Goal: Task Accomplishment & Management: Use online tool/utility

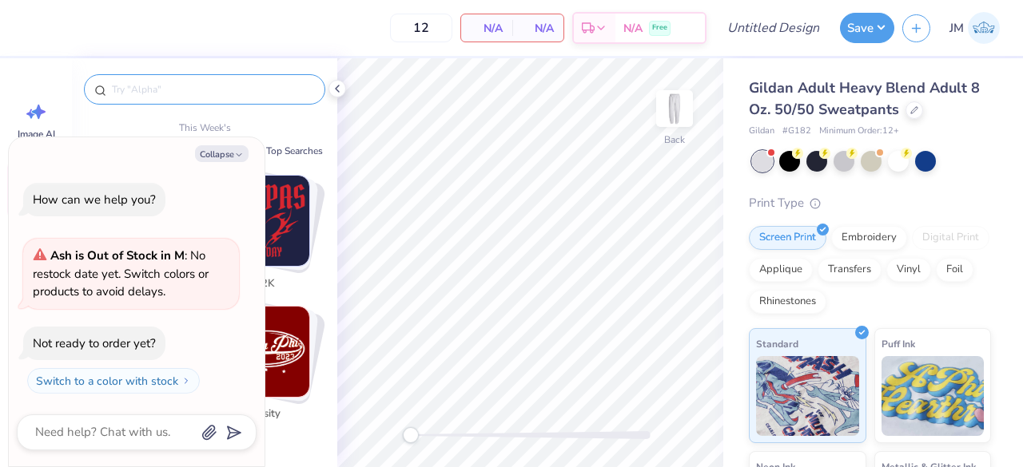
type textarea "x"
click at [179, 81] on div at bounding box center [204, 89] width 241 height 30
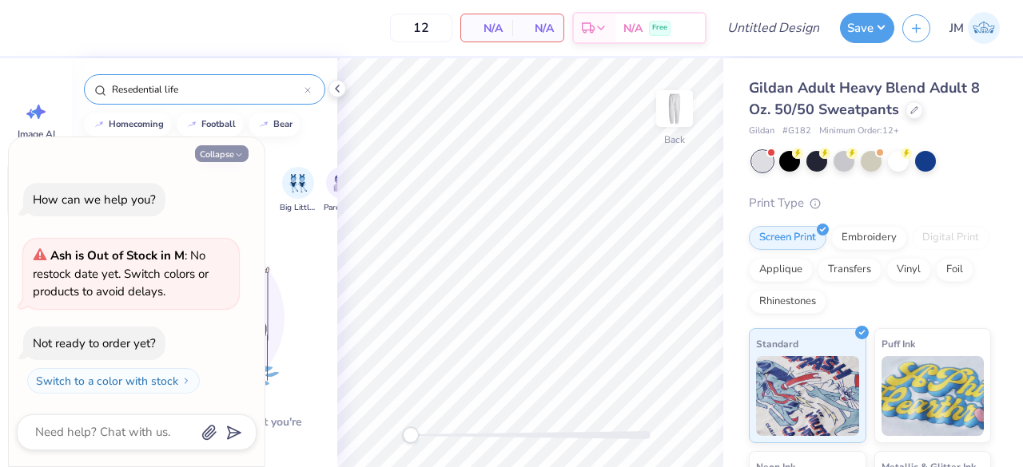
type input "Resedential life"
click at [230, 153] on button "Collapse" at bounding box center [222, 153] width 54 height 17
type textarea "x"
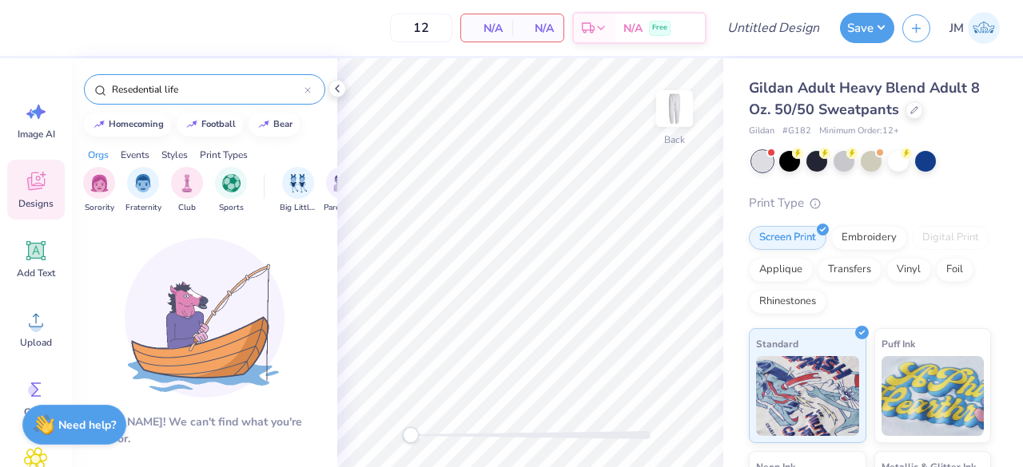
click at [309, 90] on icon at bounding box center [307, 90] width 6 height 6
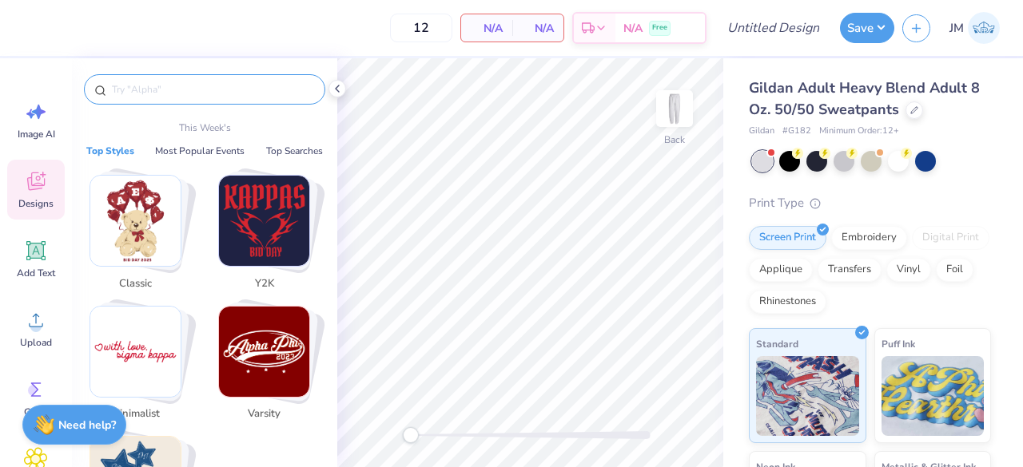
click at [283, 90] on input "text" at bounding box center [212, 90] width 205 height 16
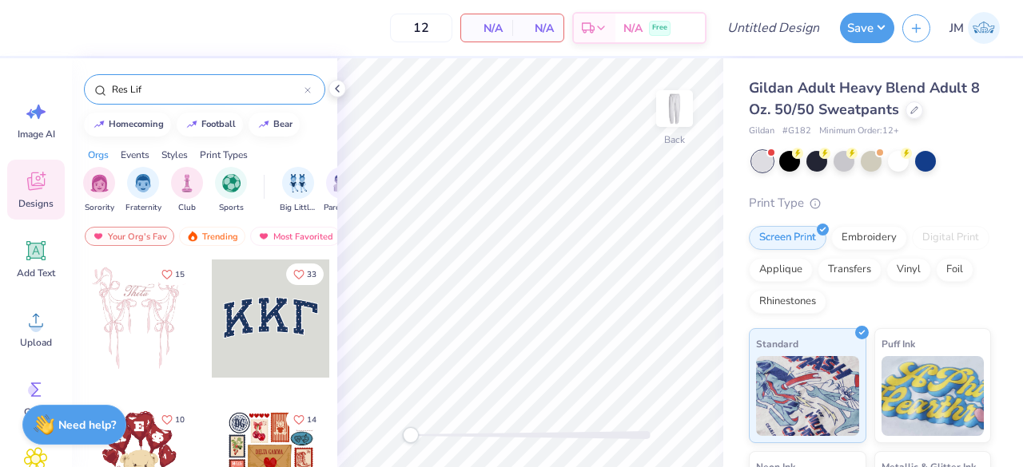
type input "Res Life"
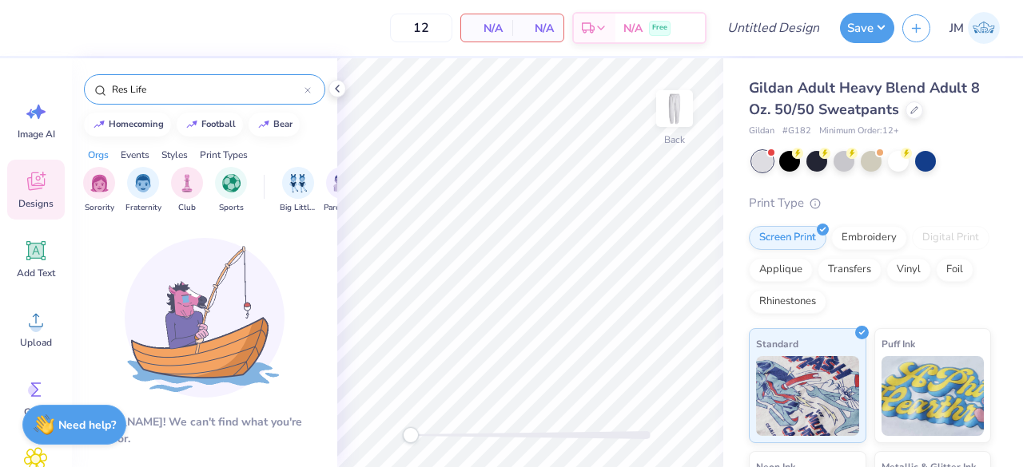
click at [303, 95] on input "Res Life" at bounding box center [207, 90] width 194 height 16
click at [308, 92] on icon at bounding box center [307, 90] width 6 height 6
type input "R"
click at [304, 86] on input "Oneonta" at bounding box center [207, 90] width 194 height 16
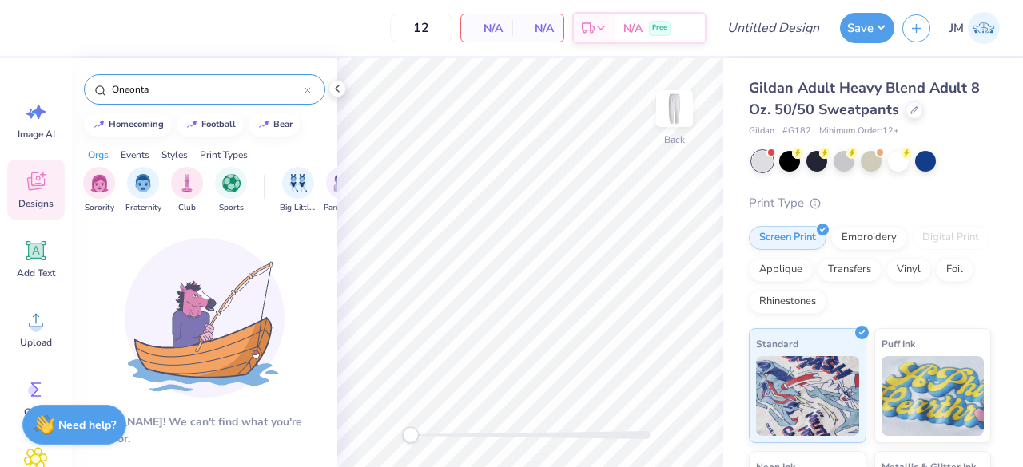
type input "Oneonta"
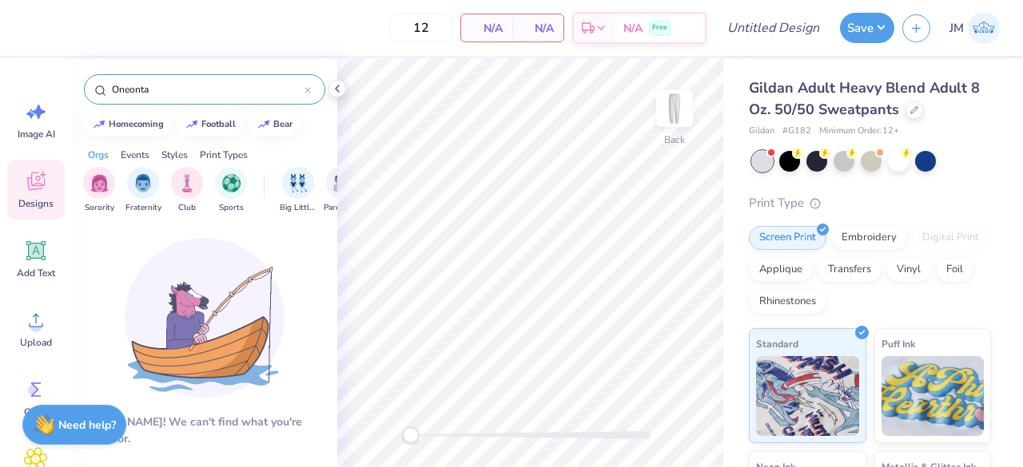
click at [312, 92] on div "Oneonta" at bounding box center [204, 89] width 241 height 30
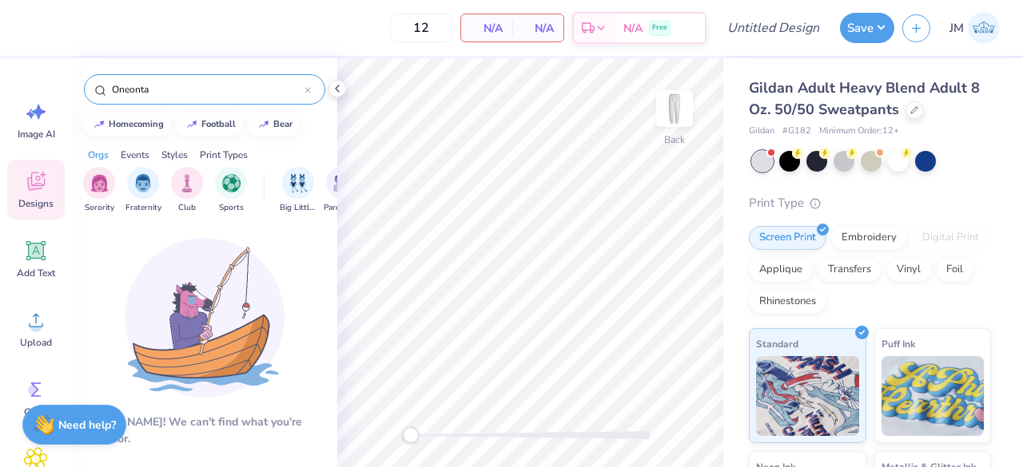
click at [307, 92] on icon at bounding box center [307, 90] width 6 height 6
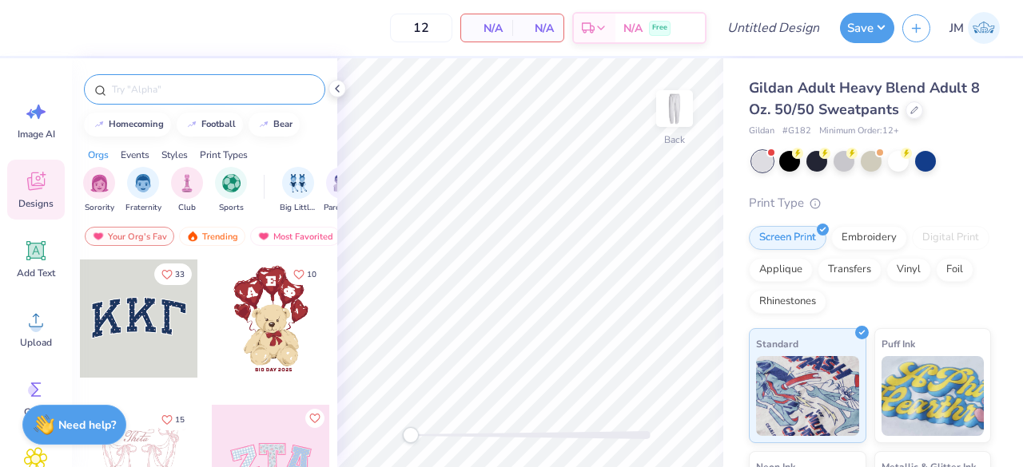
click at [141, 156] on div "Events" at bounding box center [135, 155] width 29 height 14
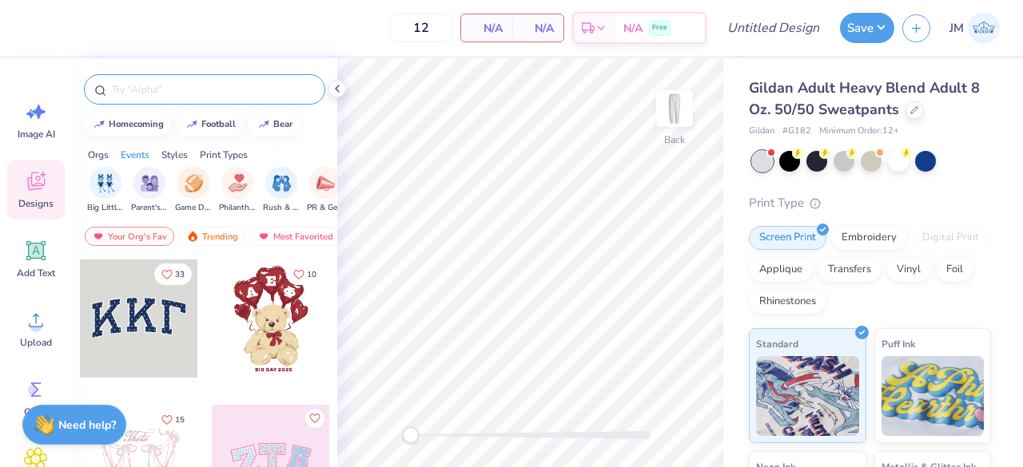
scroll to position [0, 199]
click at [179, 154] on div "Styles" at bounding box center [174, 155] width 26 height 14
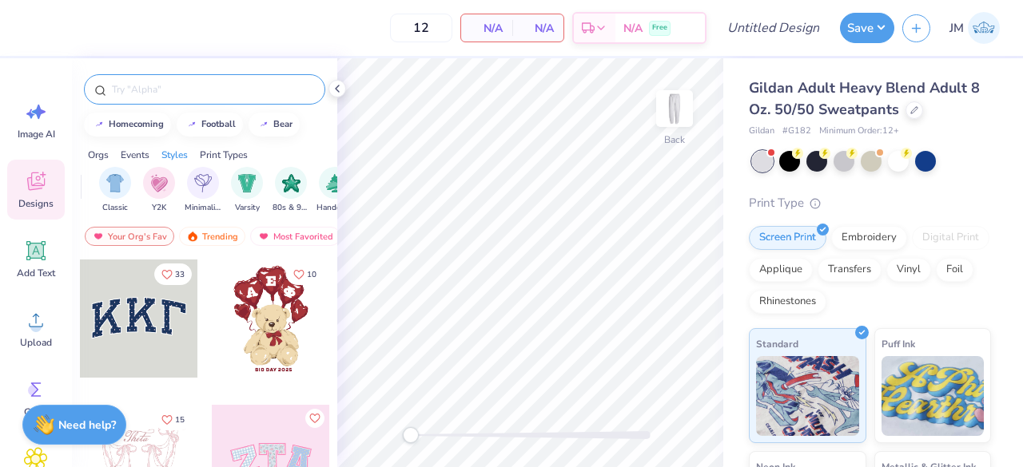
scroll to position [0, 837]
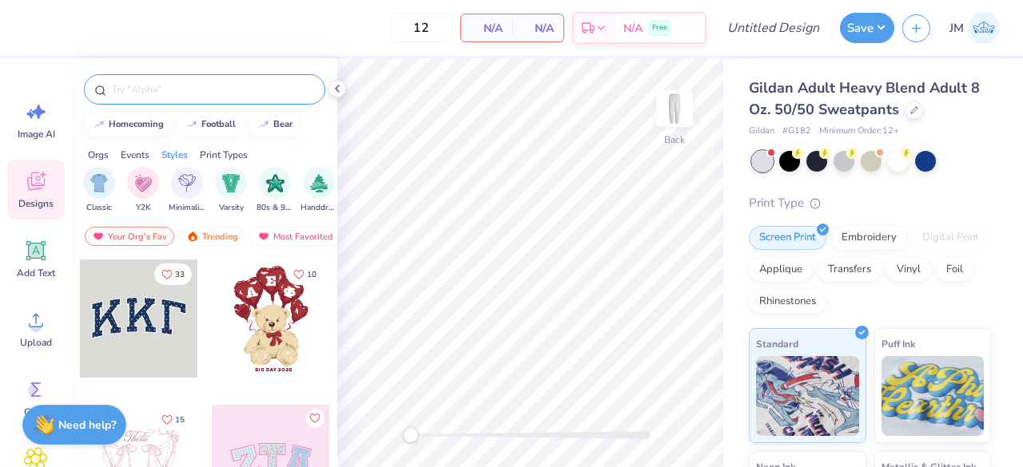
click at [240, 156] on div "Print Types" at bounding box center [224, 155] width 48 height 14
click at [173, 149] on div "Styles" at bounding box center [174, 155] width 26 height 14
click at [269, 188] on img "filter for 80s & 90s" at bounding box center [275, 183] width 18 height 18
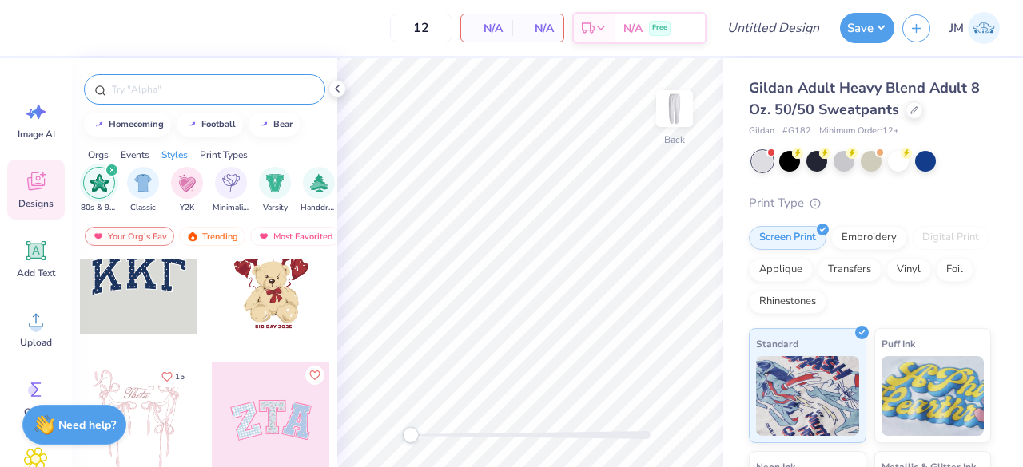
scroll to position [0, 0]
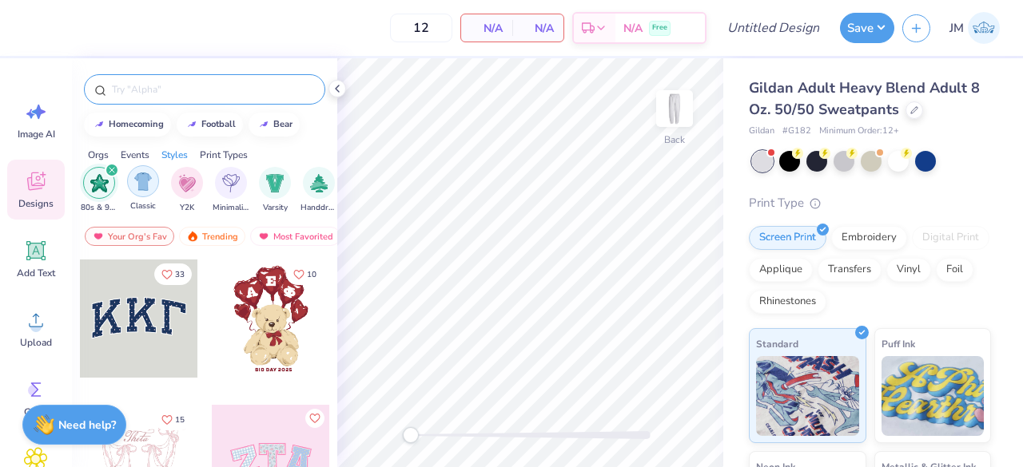
click at [109, 175] on div "filter for 80s & 90s" at bounding box center [112, 170] width 14 height 14
click at [259, 182] on div "80s & 90s" at bounding box center [275, 190] width 37 height 47
click at [173, 89] on input "text" at bounding box center [212, 90] width 205 height 16
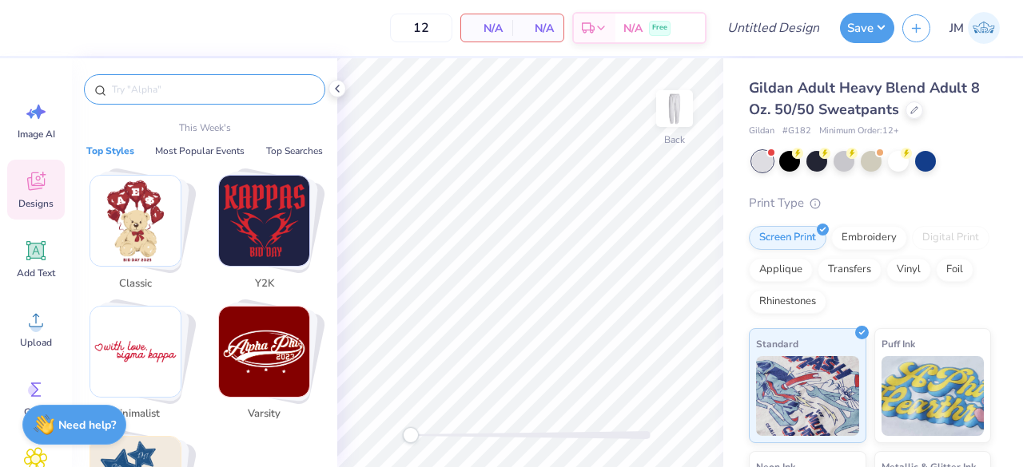
click at [139, 213] on img "Stack Card Button Classic" at bounding box center [135, 221] width 90 height 90
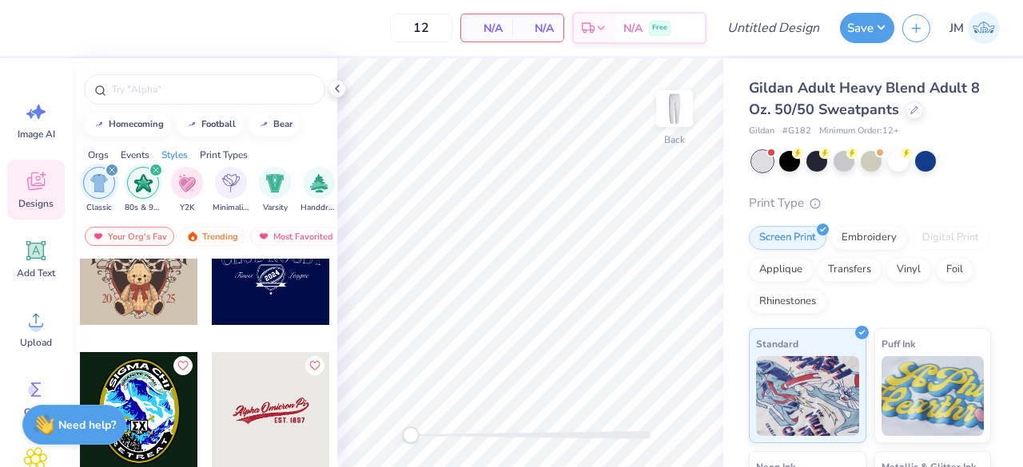
scroll to position [1557, 0]
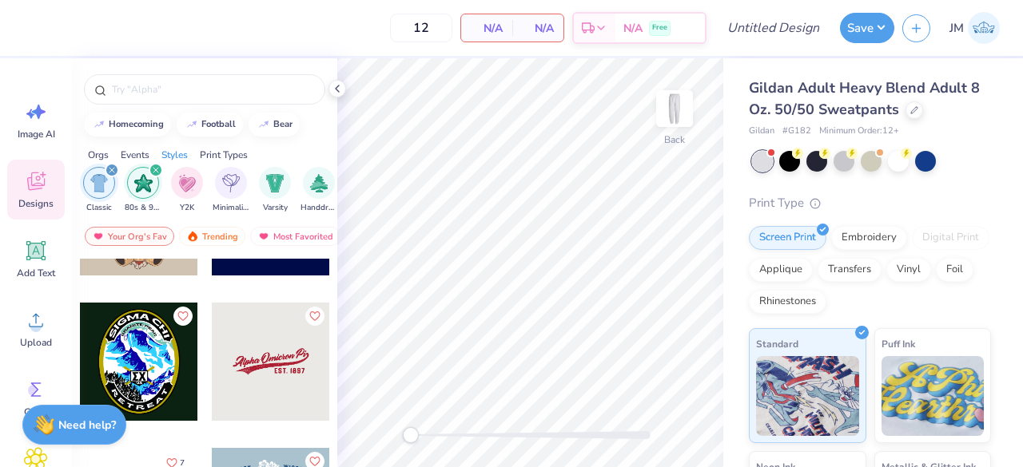
click at [270, 368] on div at bounding box center [271, 362] width 118 height 118
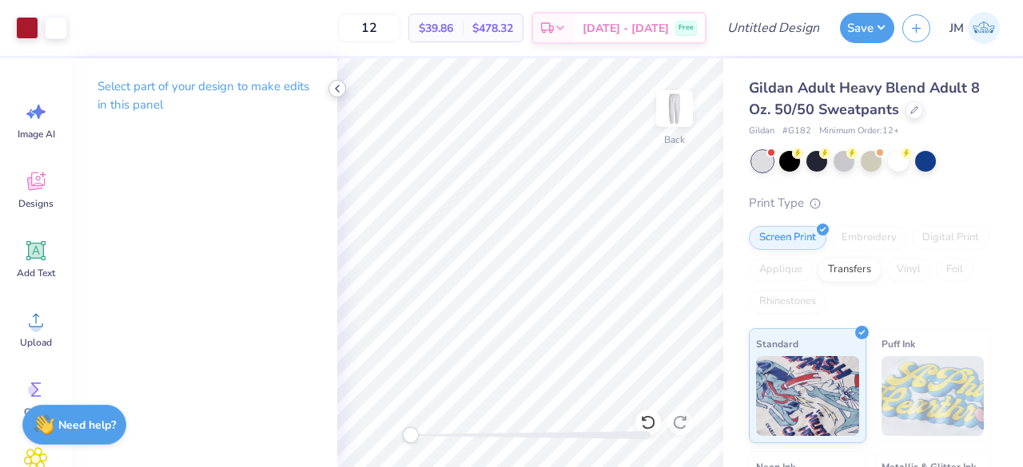
click at [337, 90] on polyline at bounding box center [337, 89] width 3 height 6
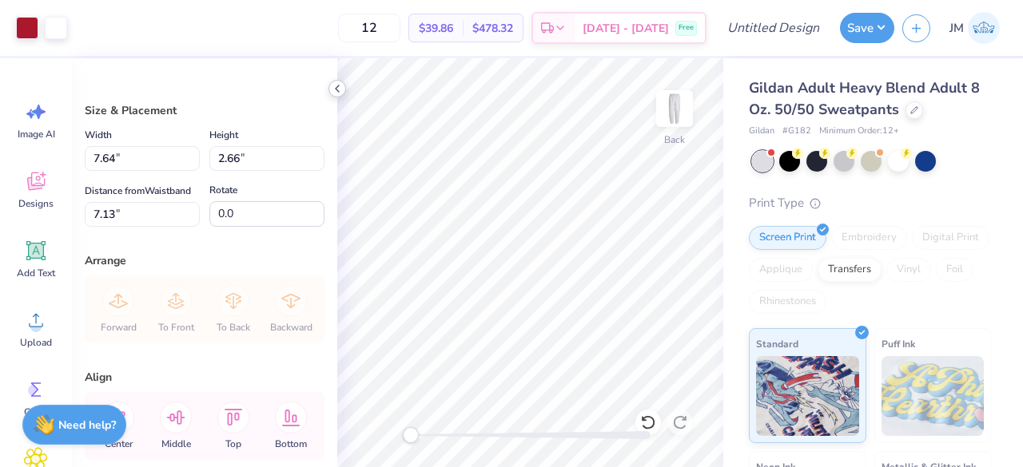
click at [336, 87] on polyline at bounding box center [337, 89] width 3 height 6
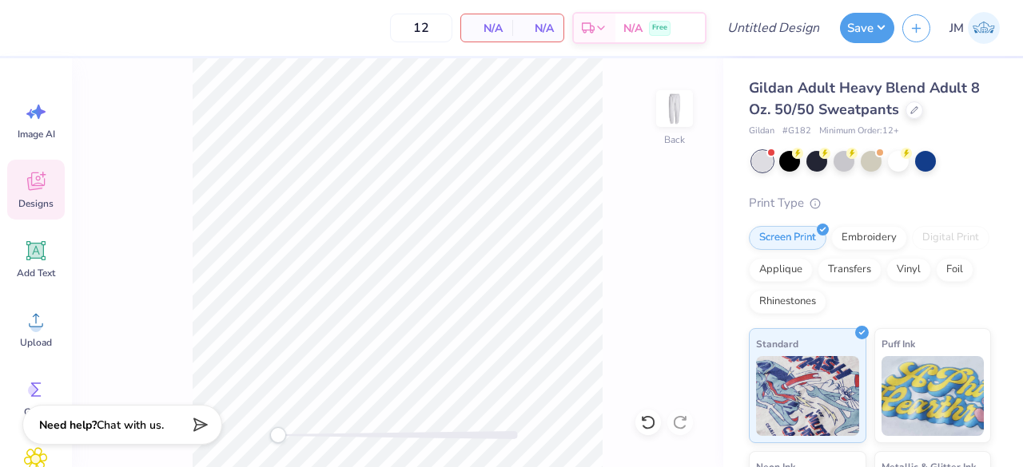
click at [47, 197] on span "Designs" at bounding box center [35, 203] width 35 height 13
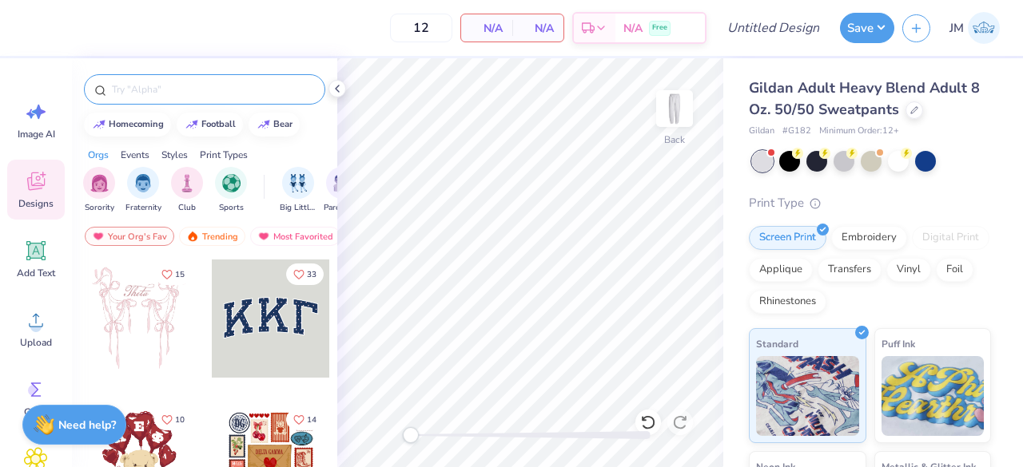
click at [265, 93] on input "text" at bounding box center [212, 90] width 205 height 16
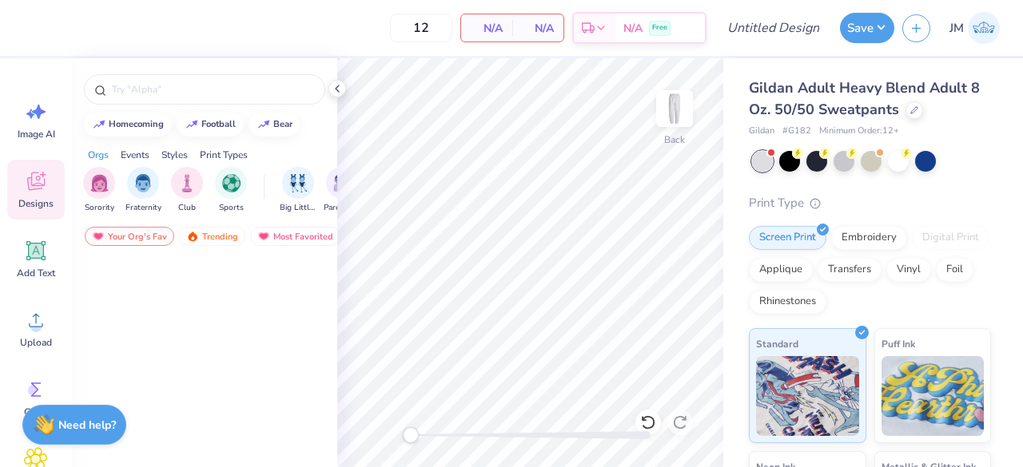
scroll to position [0, 0]
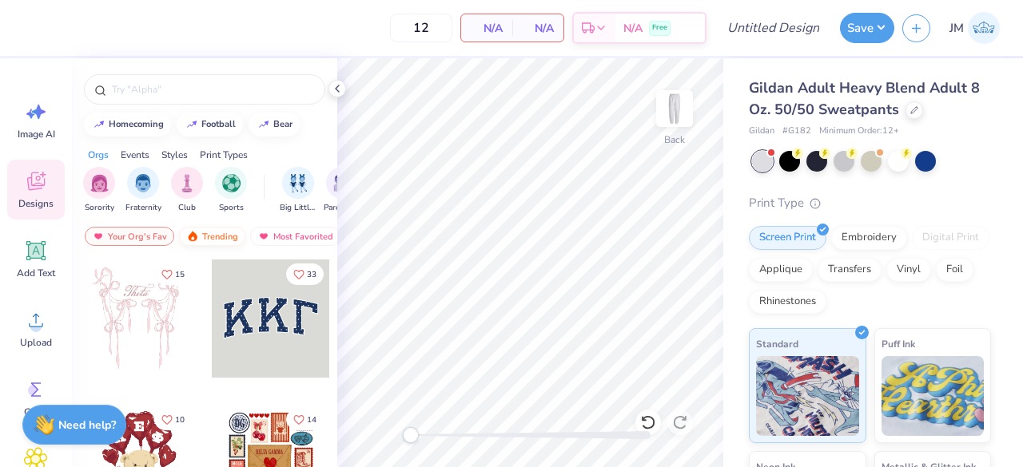
click at [213, 232] on div "Trending" at bounding box center [212, 236] width 66 height 19
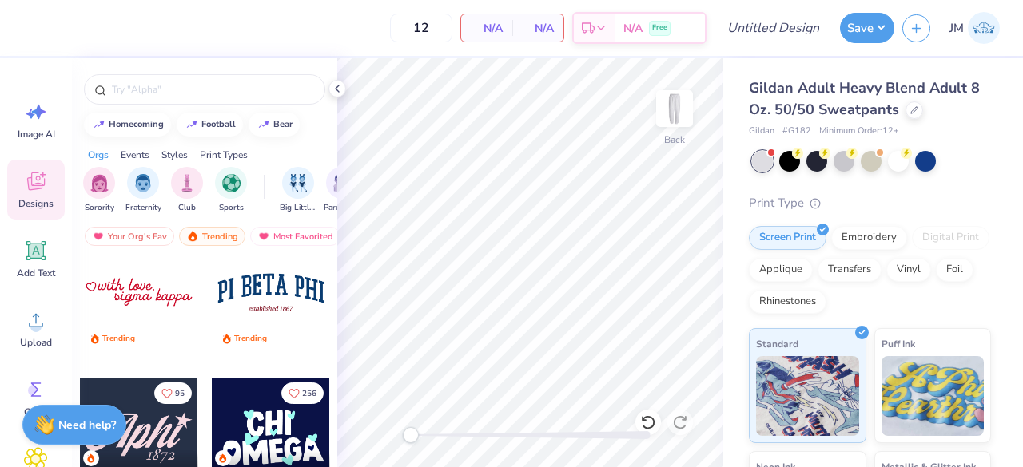
scroll to position [1897, 0]
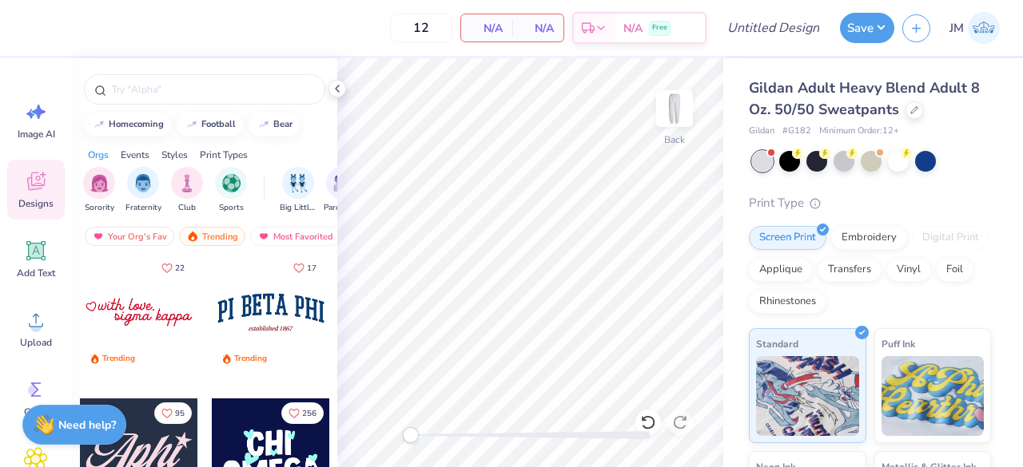
click at [293, 325] on div at bounding box center [271, 312] width 118 height 118
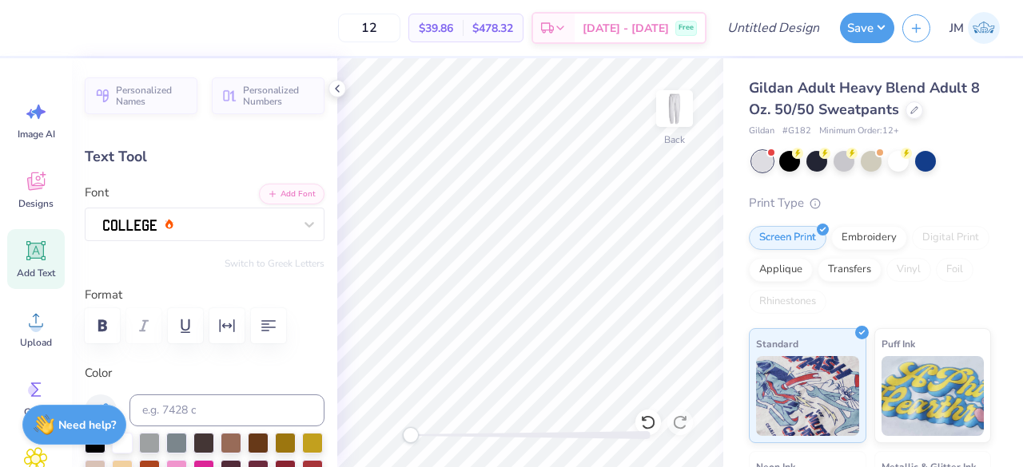
scroll to position [13, 2]
click at [190, 217] on div at bounding box center [197, 224] width 193 height 25
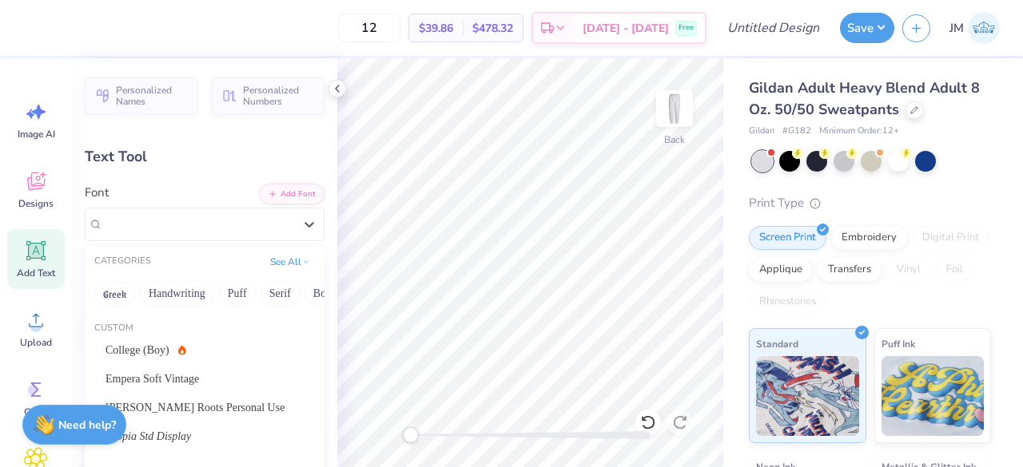
click at [166, 186] on div "Font option College selected, 77 of 315. 315 results available. Use Up and Down…" at bounding box center [205, 213] width 240 height 58
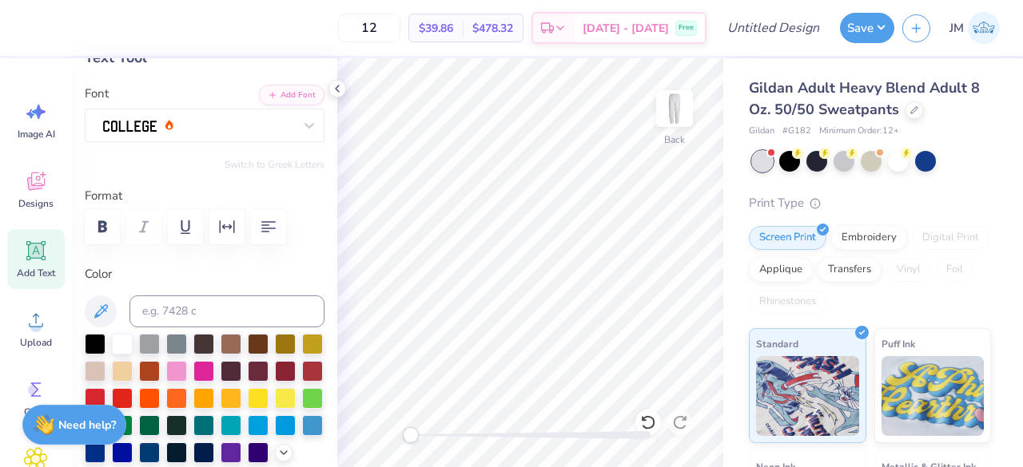
scroll to position [0, 0]
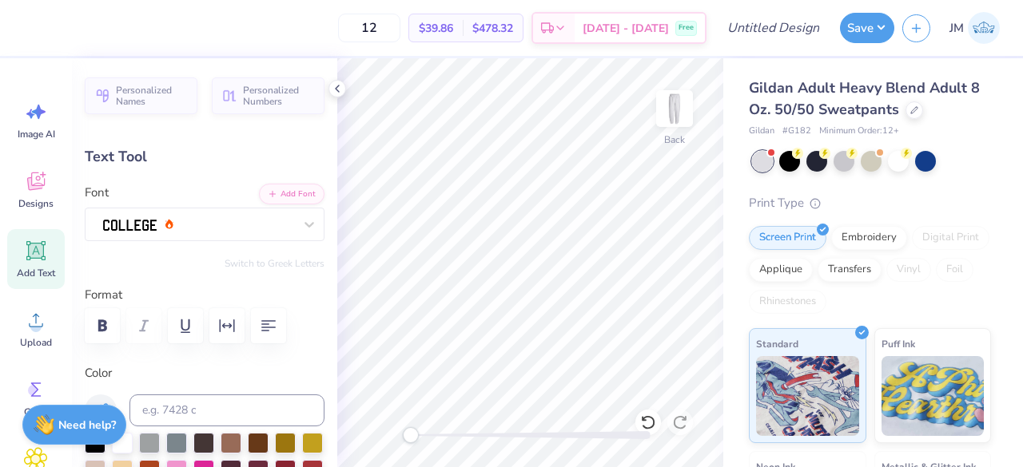
click at [134, 143] on div "Personalized Names Personalized Numbers Text Tool Add Font Font Switch to Greek…" at bounding box center [204, 262] width 265 height 409
click at [35, 266] on div "Add Text" at bounding box center [36, 259] width 58 height 60
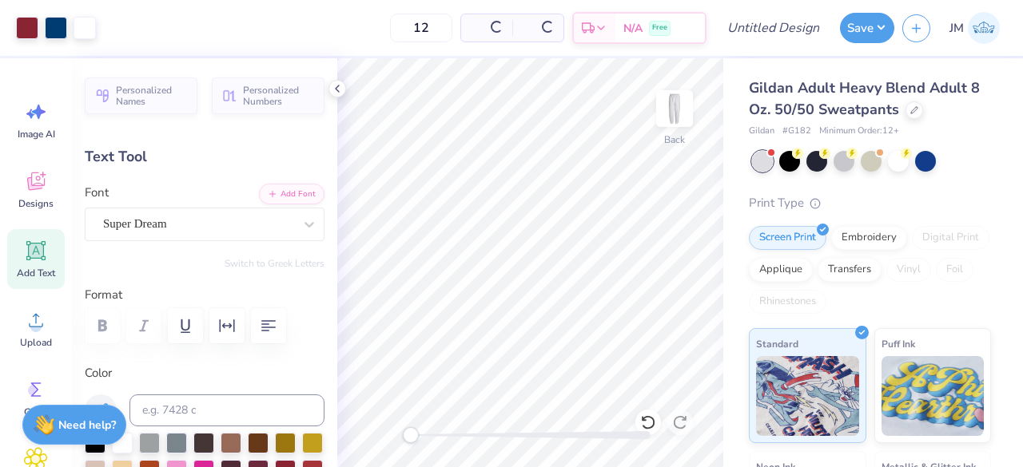
type input "7.73"
type input "2.24"
type input "19.88"
click at [2, 272] on div "Image AI Designs Add Text Upload Greek Clipart & logos Decorate" at bounding box center [36, 262] width 72 height 409
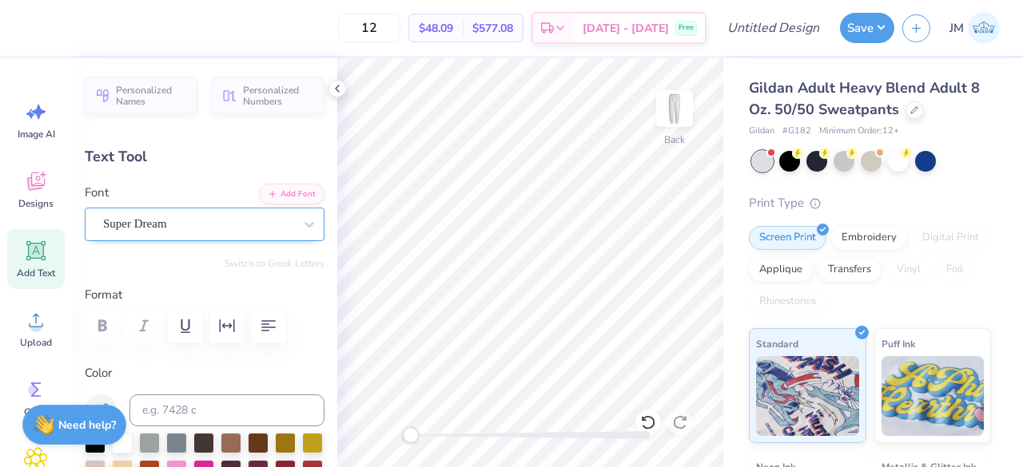
click at [260, 221] on div "Super Dream" at bounding box center [197, 224] width 193 height 25
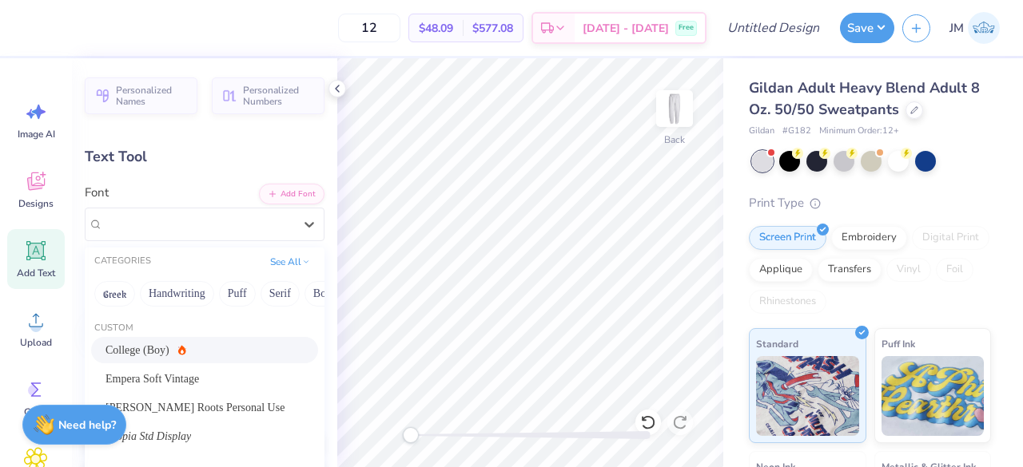
click at [211, 352] on div "College (Boy)" at bounding box center [204, 350] width 198 height 17
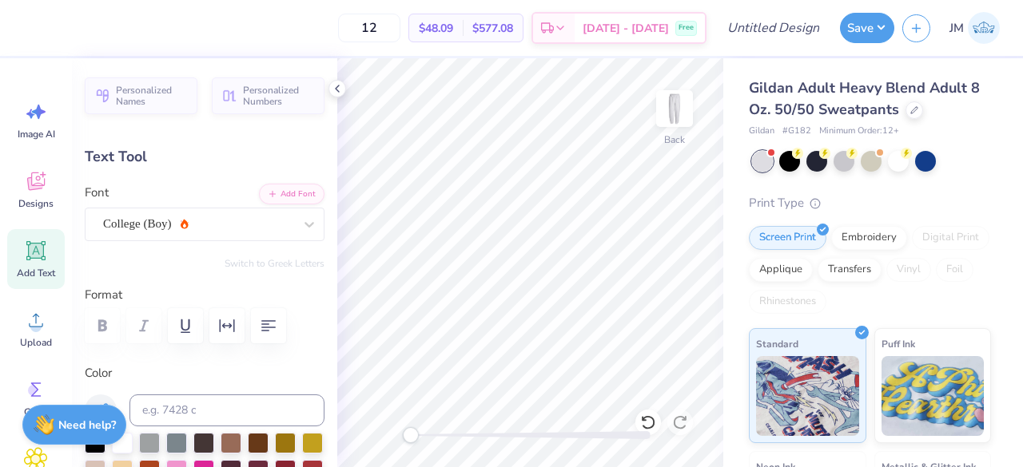
scroll to position [13, 2]
type input "6.62"
type input "2.97"
type input "19.51"
click at [332, 89] on icon at bounding box center [337, 88] width 13 height 13
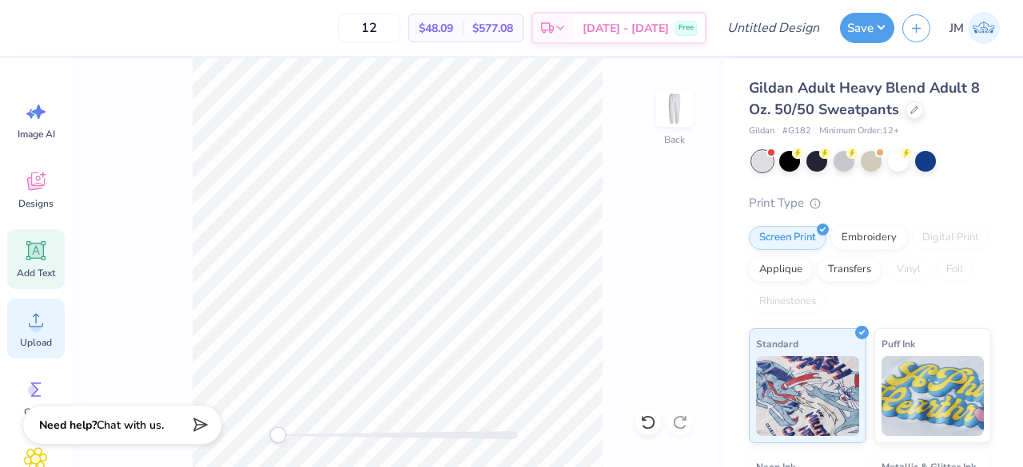
click at [45, 333] on div "Upload" at bounding box center [36, 329] width 58 height 60
type textarea "T"
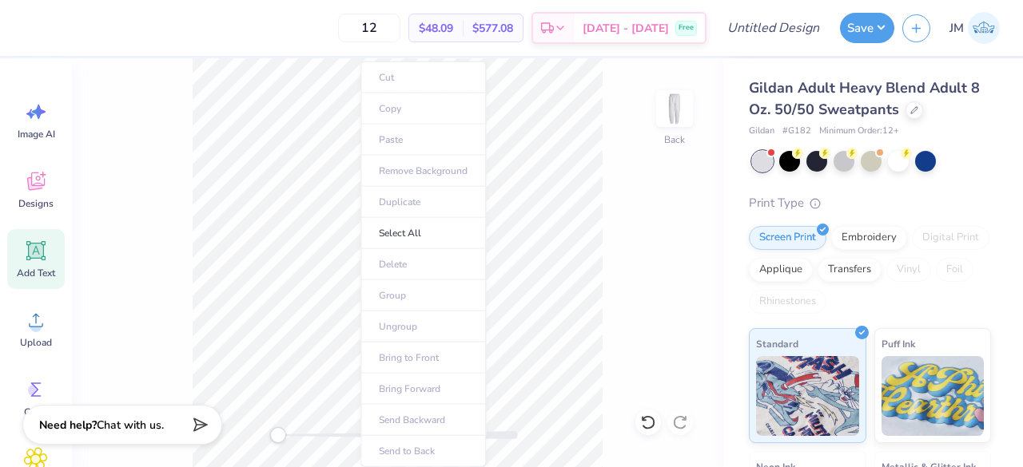
click at [360, 280] on ul "Cut Copy Paste Remove Background Duplicate Select All Delete Group Ungroup Brin…" at bounding box center [422, 265] width 125 height 406
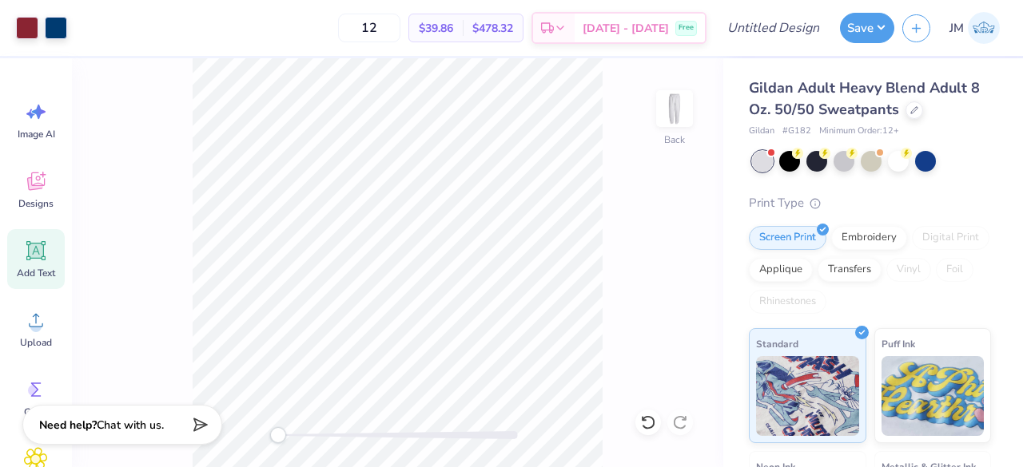
click at [29, 265] on div "Add Text" at bounding box center [36, 259] width 58 height 60
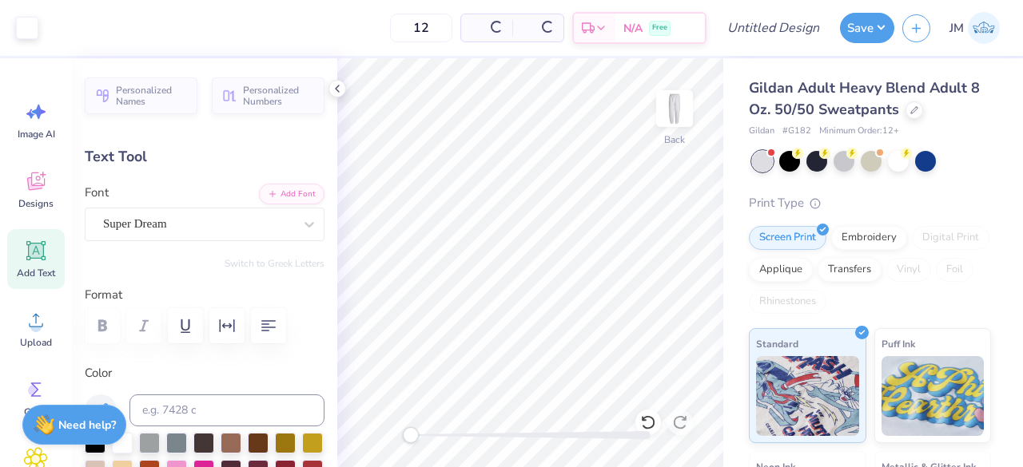
type input "7.73"
type input "2.24"
type input "19.88"
type textarea "T"
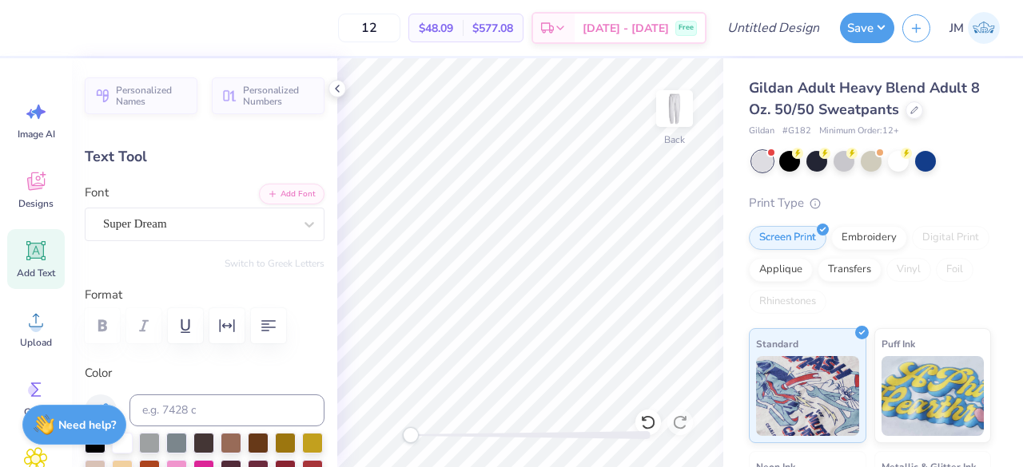
scroll to position [13, 2]
type textarea "jdi"
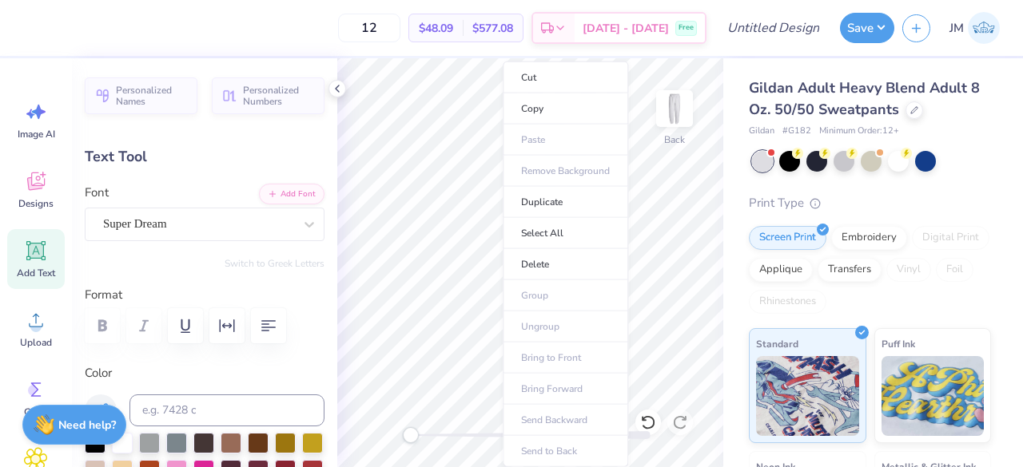
click at [547, 135] on ul "Cut Copy Paste Remove Background Duplicate Select All Delete Group Ungroup Brin…" at bounding box center [565, 265] width 125 height 406
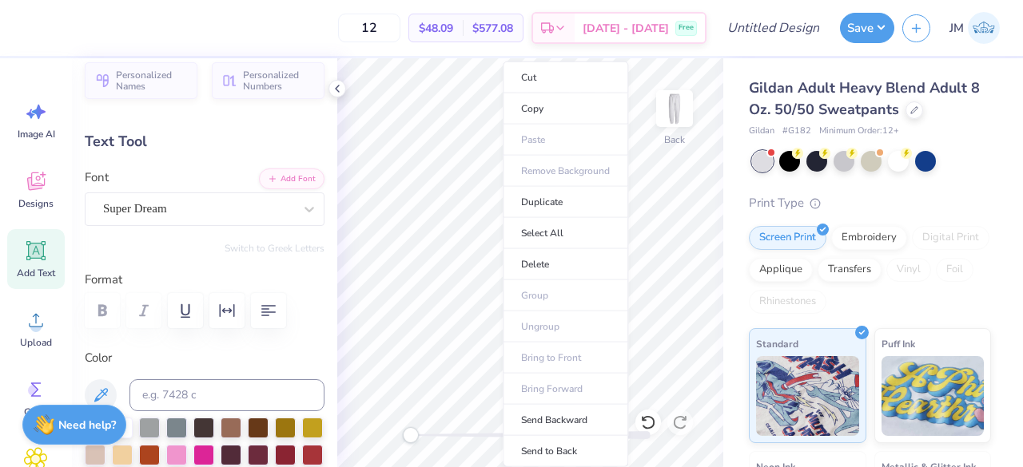
scroll to position [22, 0]
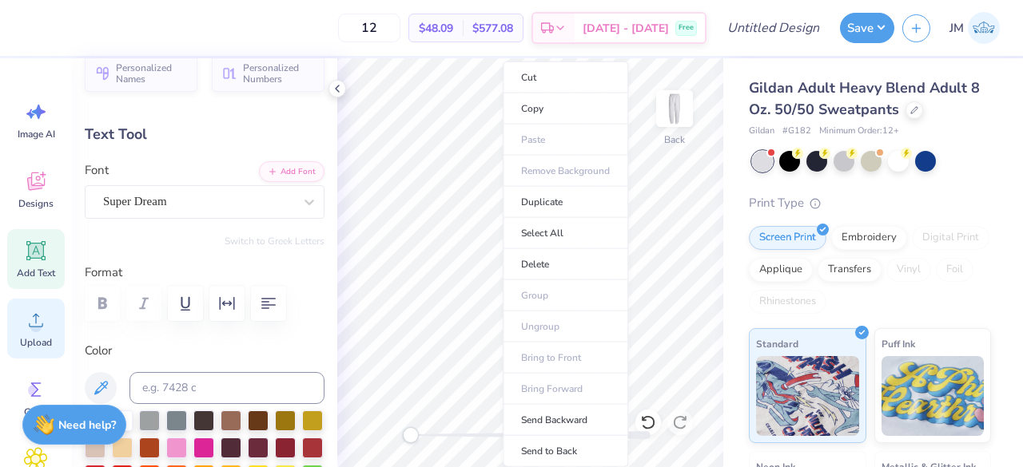
click at [45, 330] on icon at bounding box center [36, 320] width 24 height 24
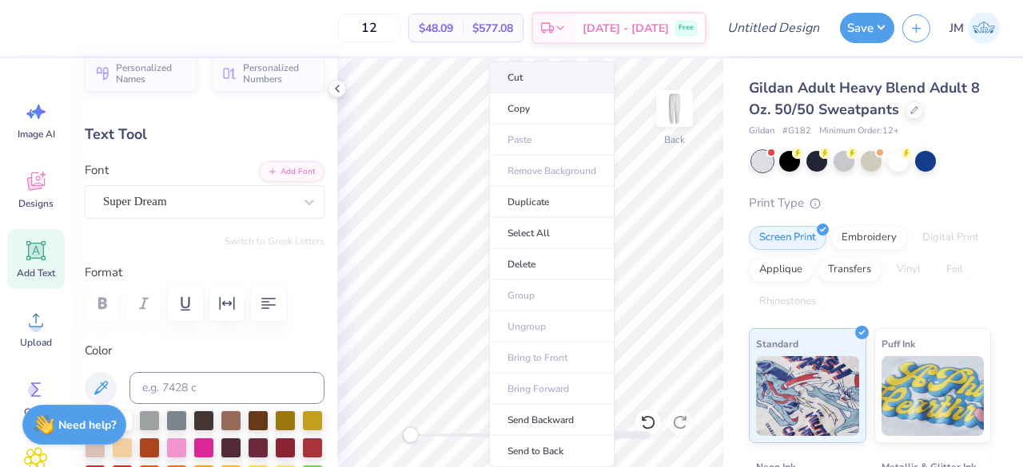
click at [543, 89] on li "Cut" at bounding box center [551, 78] width 125 height 32
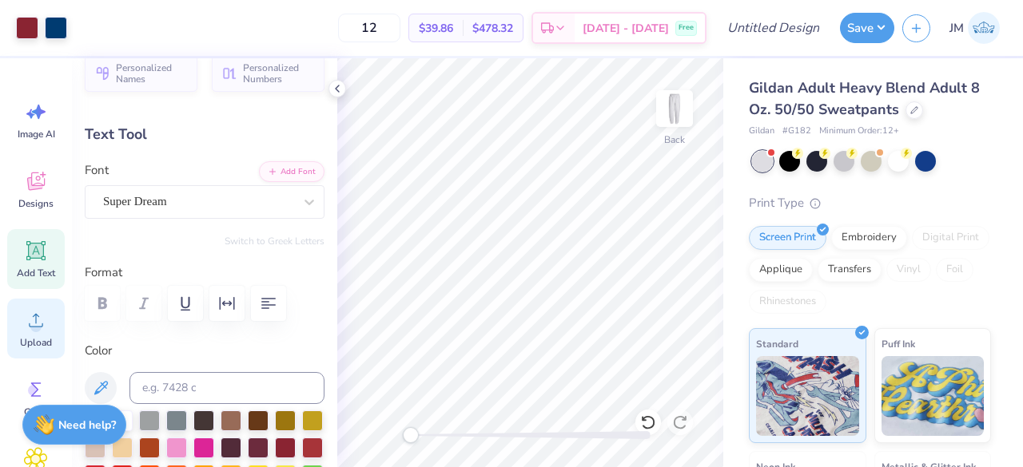
click at [16, 328] on div "Upload" at bounding box center [36, 329] width 58 height 60
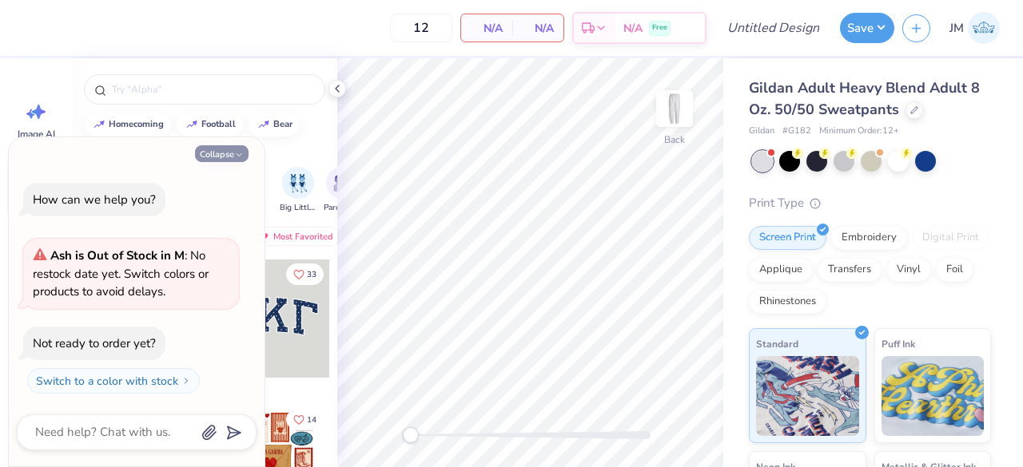
click at [243, 155] on button "Collapse" at bounding box center [222, 153] width 54 height 17
type textarea "x"
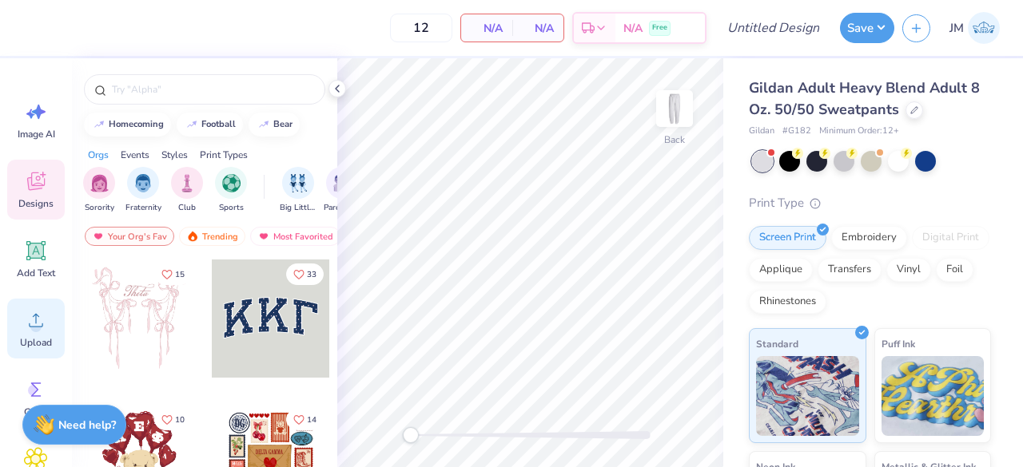
click at [32, 314] on icon at bounding box center [36, 320] width 24 height 24
click at [10, 340] on div "Upload" at bounding box center [36, 329] width 58 height 60
